Goal: Task Accomplishment & Management: Complete application form

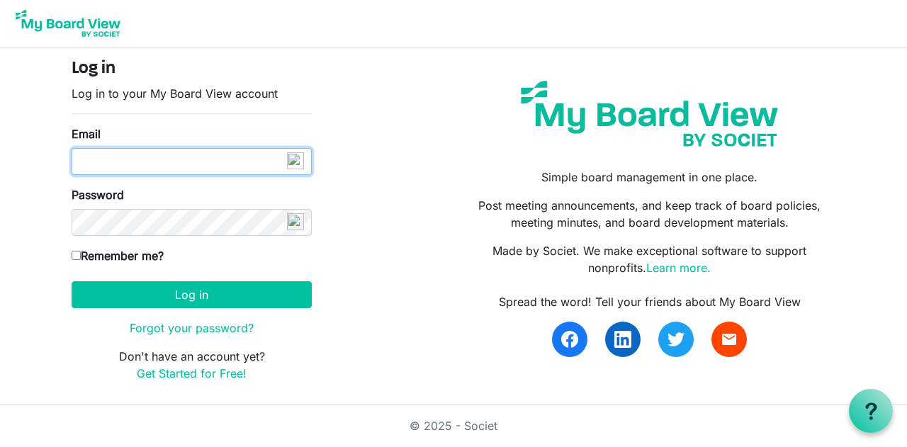
click at [124, 166] on input "Email" at bounding box center [192, 161] width 240 height 27
click at [113, 166] on input "Email" at bounding box center [192, 161] width 240 height 27
type input "[EMAIL_ADDRESS][DOMAIN_NAME]"
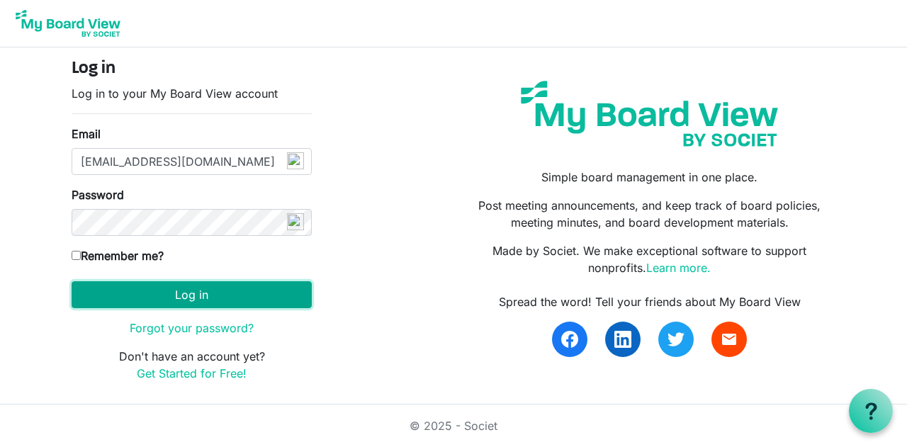
click at [186, 293] on button "Log in" at bounding box center [192, 294] width 240 height 27
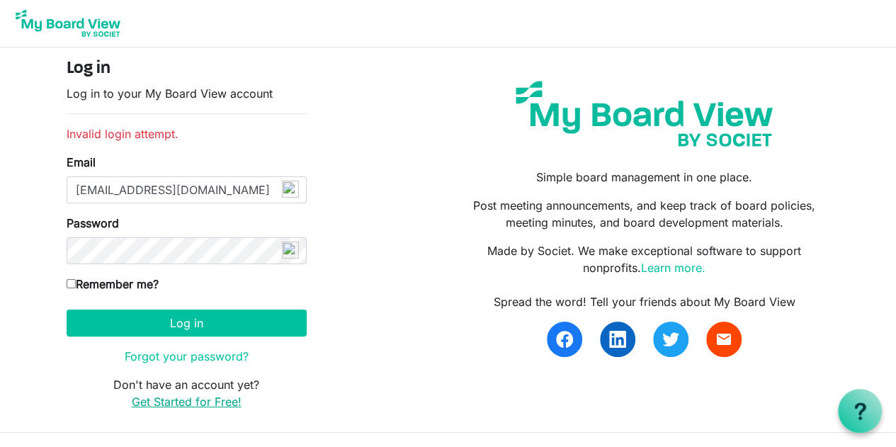
click at [199, 400] on link "Get Started for Free!" at bounding box center [187, 402] width 110 height 14
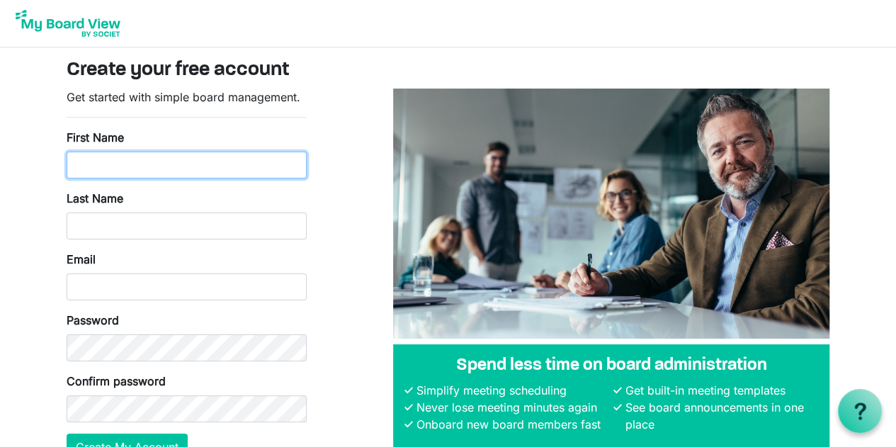
click at [148, 169] on input "First Name" at bounding box center [187, 165] width 240 height 27
type input "[PERSON_NAME]"
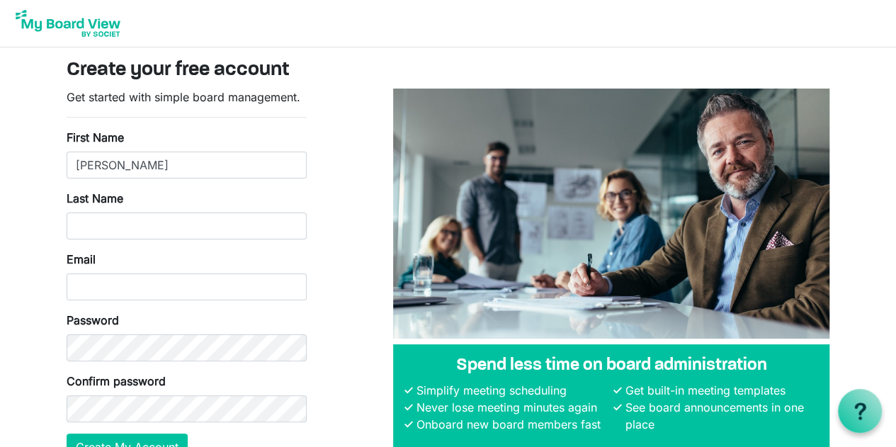
type input "[PERSON_NAME]"
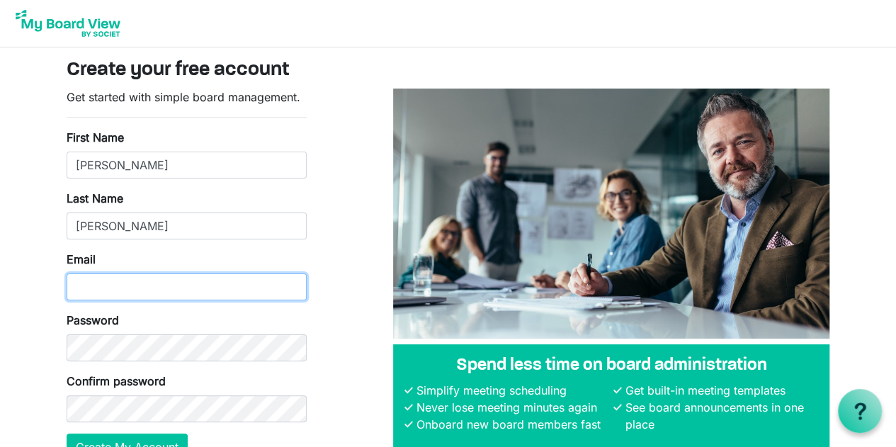
click at [152, 293] on input "Email" at bounding box center [187, 286] width 240 height 27
type input "[EMAIL_ADDRESS][DOMAIN_NAME]"
